Goal: Task Accomplishment & Management: Manage account settings

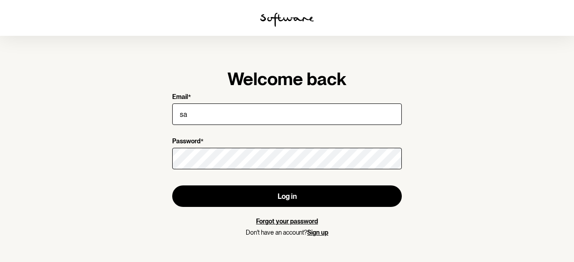
type input "[EMAIL_ADDRESS][DOMAIN_NAME]"
click at [283, 222] on link "Forgot your password" at bounding box center [287, 221] width 62 height 7
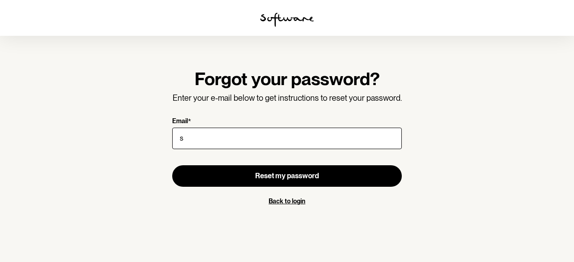
type input "[EMAIL_ADDRESS][DOMAIN_NAME]"
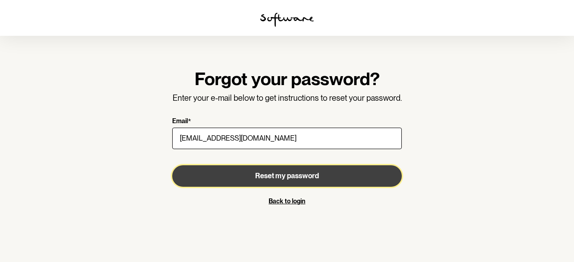
click at [298, 174] on span "Reset my password" at bounding box center [287, 176] width 64 height 9
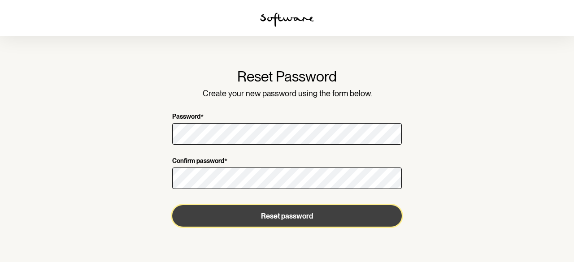
click at [259, 212] on button "Reset password" at bounding box center [286, 216] width 229 height 22
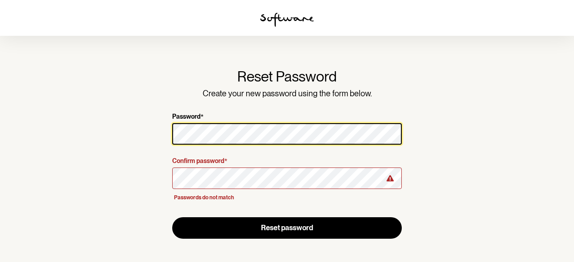
click at [121, 139] on section "Reset Password Create your new password using the form below. Password * Confir…" at bounding box center [287, 131] width 574 height 262
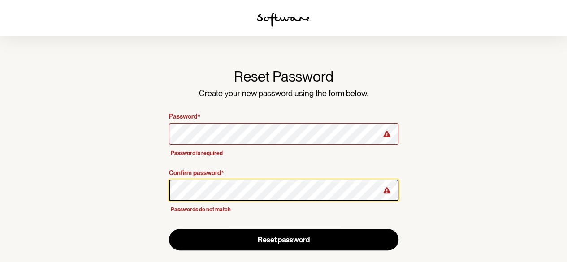
click at [135, 183] on section "Reset Password Create your new password using the form below. Password * Passwo…" at bounding box center [283, 132] width 567 height 265
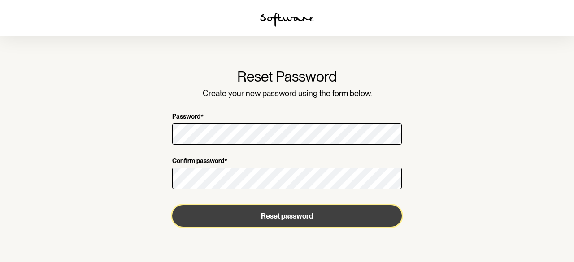
click at [215, 212] on button "Reset password" at bounding box center [286, 216] width 229 height 22
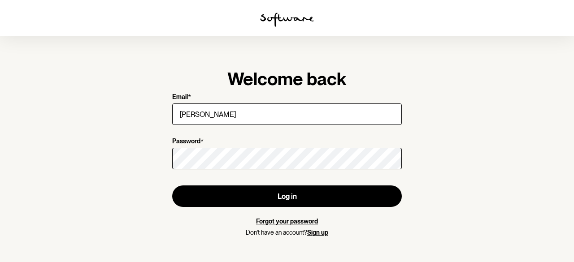
type input "[EMAIL_ADDRESS][DOMAIN_NAME]"
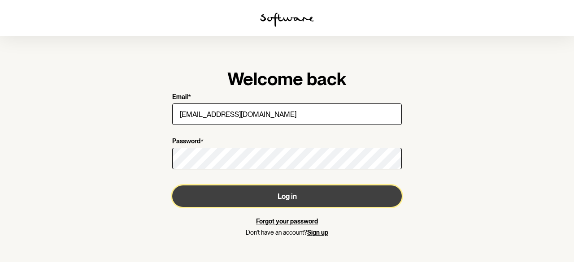
click at [264, 192] on button "Log in" at bounding box center [286, 197] width 229 height 22
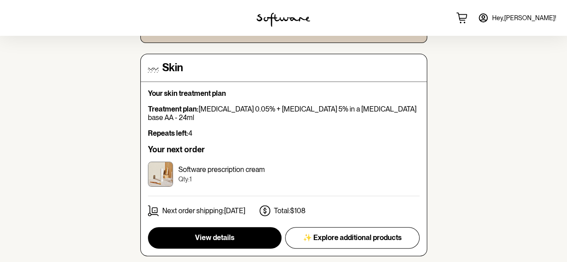
scroll to position [134, 0]
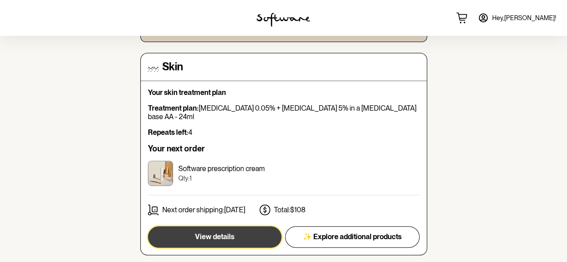
click at [186, 226] on button "View details" at bounding box center [215, 237] width 134 height 22
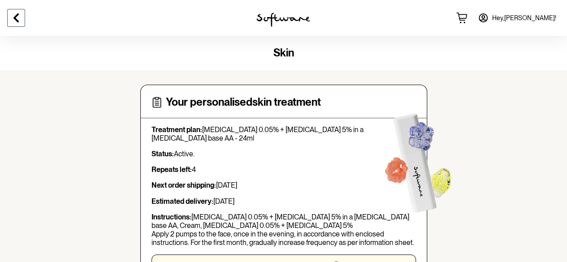
click at [22, 22] on button at bounding box center [16, 18] width 18 height 18
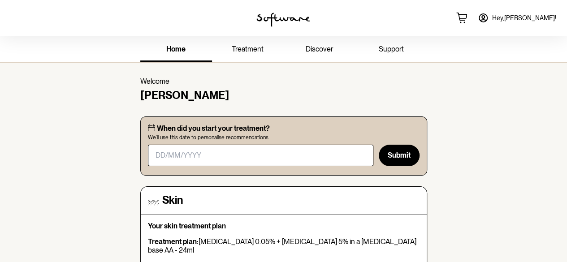
click at [525, 20] on span "Hey, Samantha !" at bounding box center [524, 18] width 64 height 8
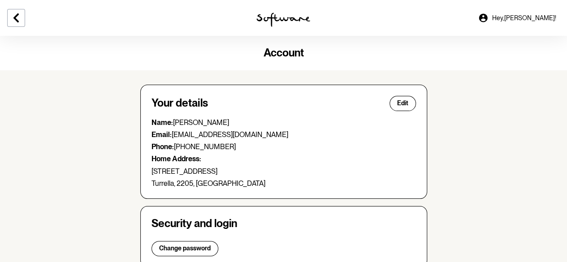
click at [487, 18] on icon at bounding box center [483, 17] width 9 height 9
click at [16, 16] on icon at bounding box center [15, 17] width 5 height 9
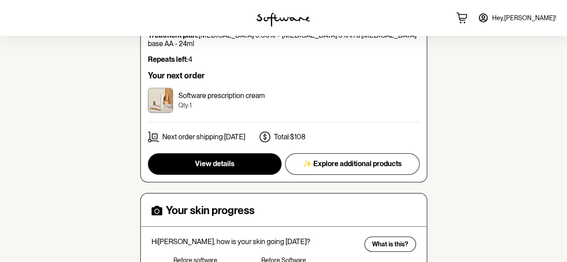
scroll to position [224, 0]
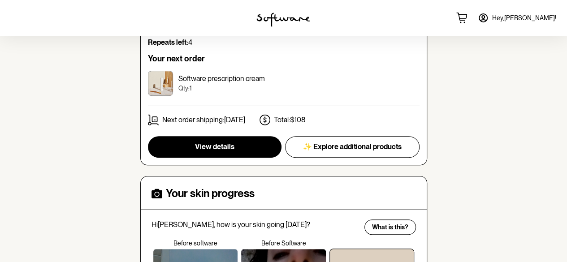
click at [218, 116] on p "Next order shipping: 18th Oct" at bounding box center [203, 120] width 83 height 9
click at [222, 116] on p "Next order shipping: 18th Oct" at bounding box center [203, 120] width 83 height 9
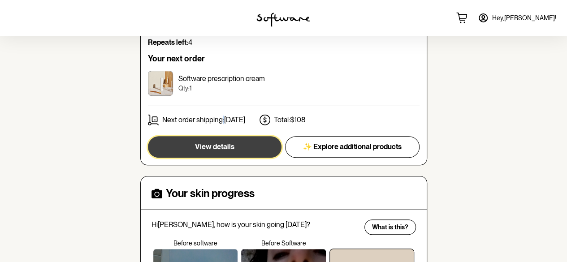
click at [239, 139] on button "View details" at bounding box center [215, 147] width 134 height 22
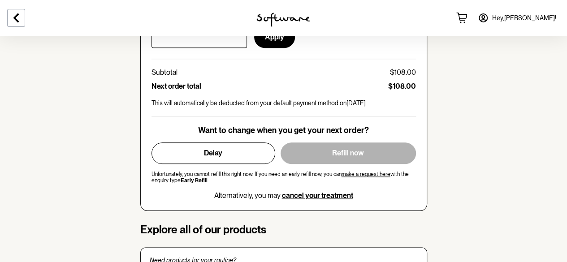
scroll to position [522, 0]
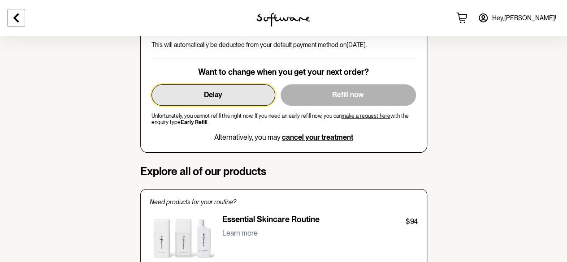
click at [256, 84] on button "Delay" at bounding box center [213, 95] width 124 height 22
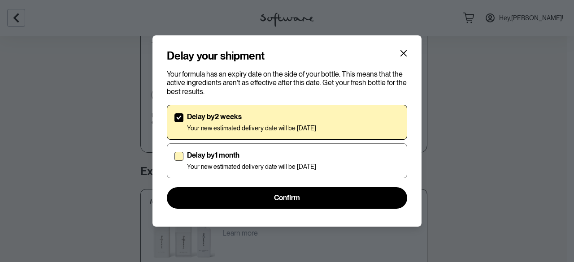
click at [180, 155] on span at bounding box center [178, 156] width 9 height 9
click at [174, 160] on input "Delay by 1 month Your new estimated delivery date will be 25th Nov 2025" at bounding box center [174, 160] width 0 height 0
checkbox input "true"
checkbox input "false"
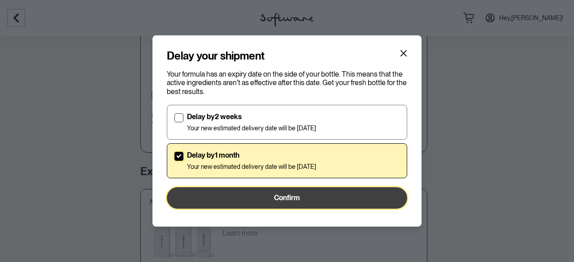
click at [297, 198] on span "Confirm" at bounding box center [287, 198] width 26 height 9
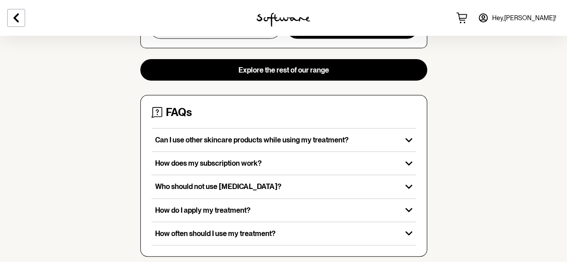
scroll to position [1032, 0]
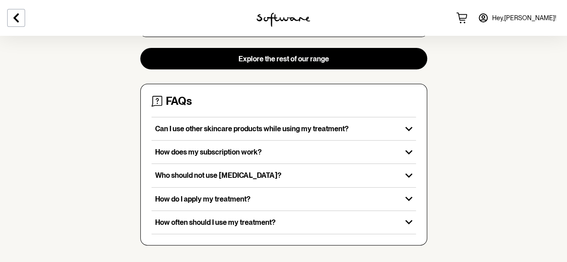
click at [528, 11] on link "Hey, Samantha !" at bounding box center [516, 18] width 89 height 22
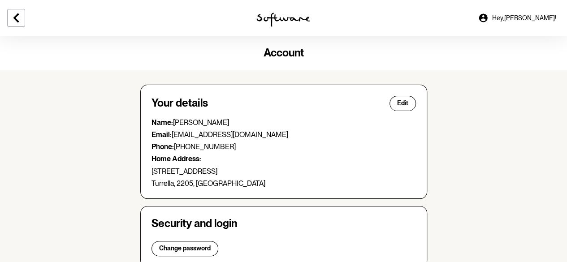
click at [511, 20] on link "Hey, Samantha !" at bounding box center [516, 18] width 89 height 22
